Goal: Information Seeking & Learning: Compare options

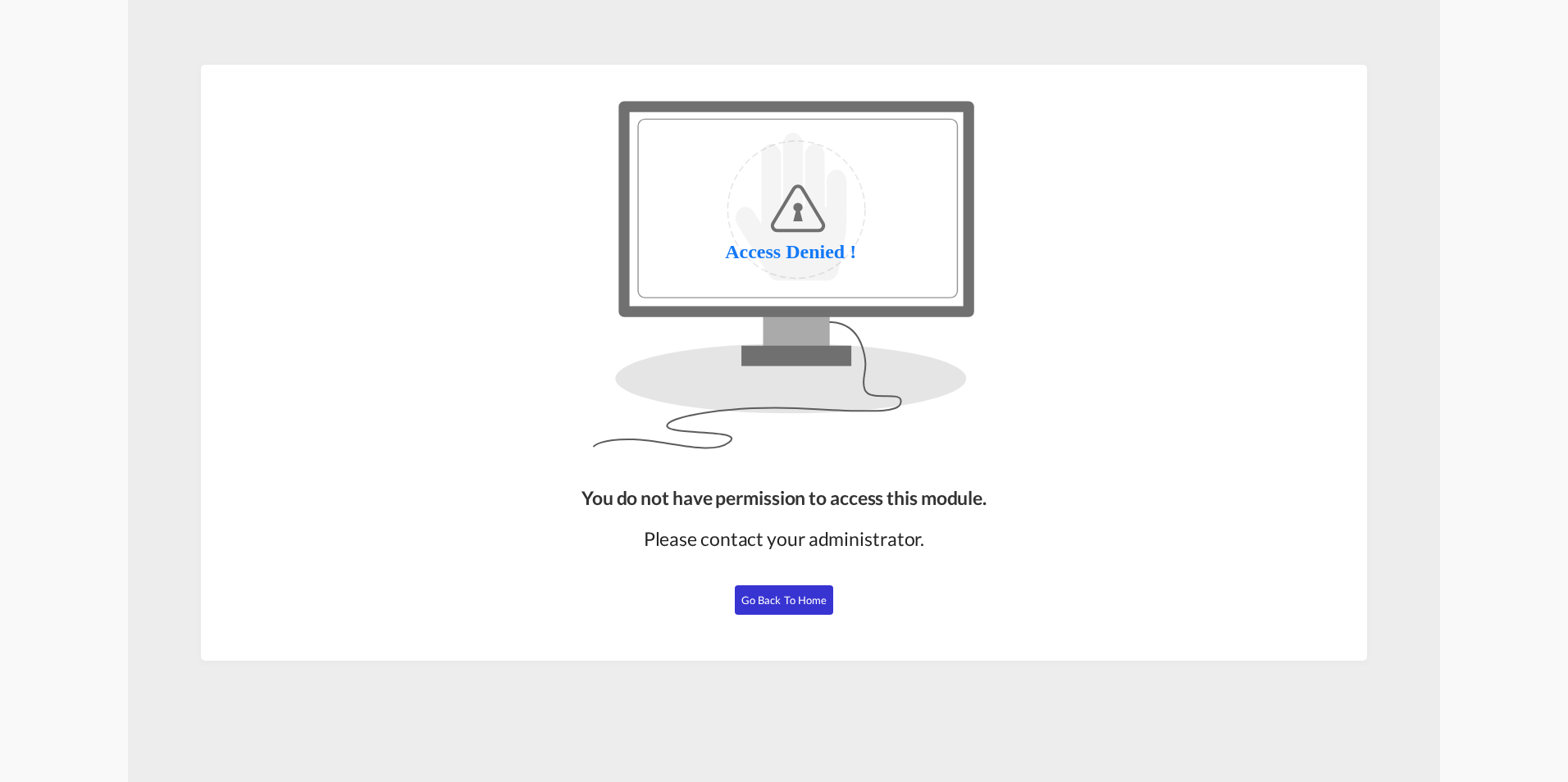
click at [775, 603] on span "Go Back to Home" at bounding box center [785, 600] width 86 height 13
